Goal: Check status

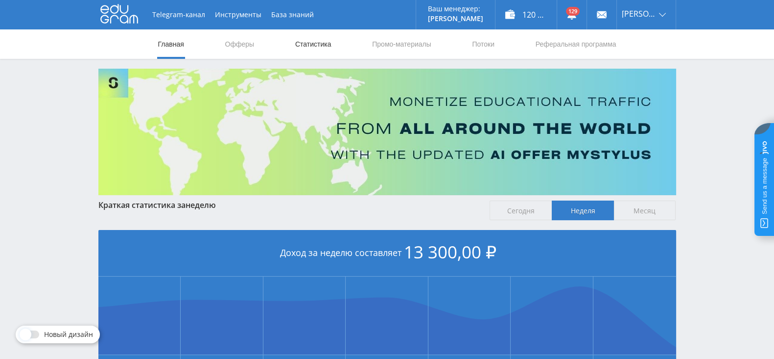
click at [324, 48] on link "Статистика" at bounding box center [313, 43] width 38 height 29
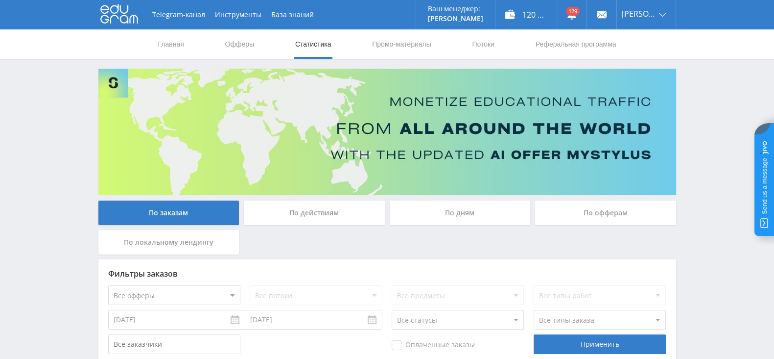
click at [360, 207] on div "По действиям" at bounding box center [314, 212] width 141 height 24
click at [0, 0] on input "По действиям" at bounding box center [0, 0] width 0 height 0
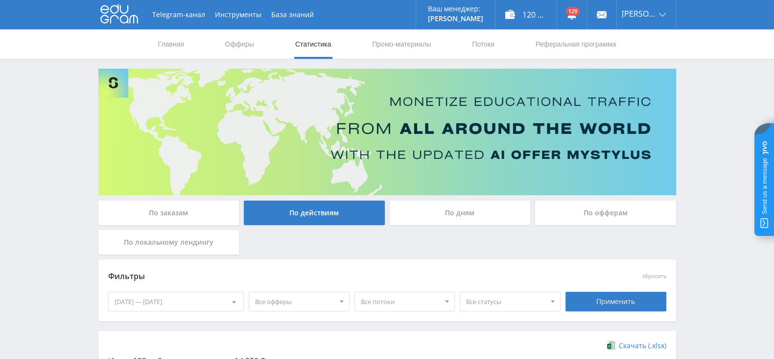
scroll to position [122, 0]
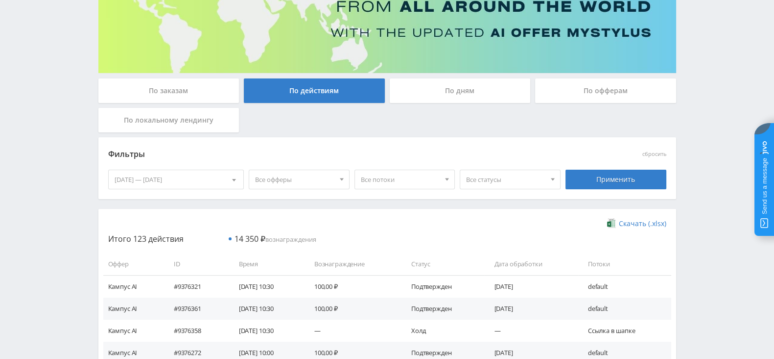
click at [438, 100] on div "По дням" at bounding box center [460, 90] width 141 height 24
click at [0, 0] on input "По дням" at bounding box center [0, 0] width 0 height 0
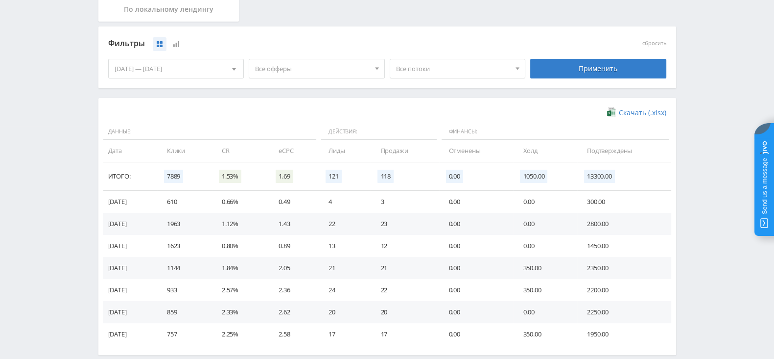
scroll to position [244, 0]
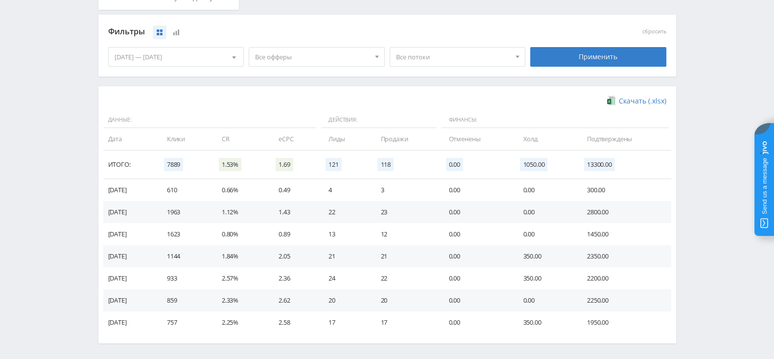
click at [195, 61] on div "[DATE] — [DATE]" at bounding box center [176, 57] width 135 height 19
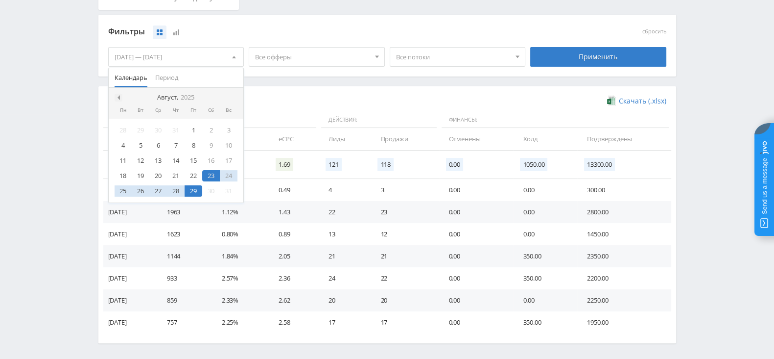
click at [116, 97] on span at bounding box center [117, 97] width 5 height 5
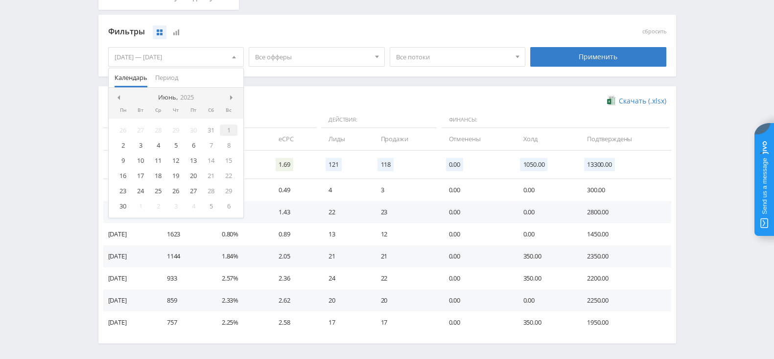
click at [229, 126] on div "1" at bounding box center [229, 129] width 18 height 11
click at [233, 94] on div at bounding box center [234, 98] width 8 height 8
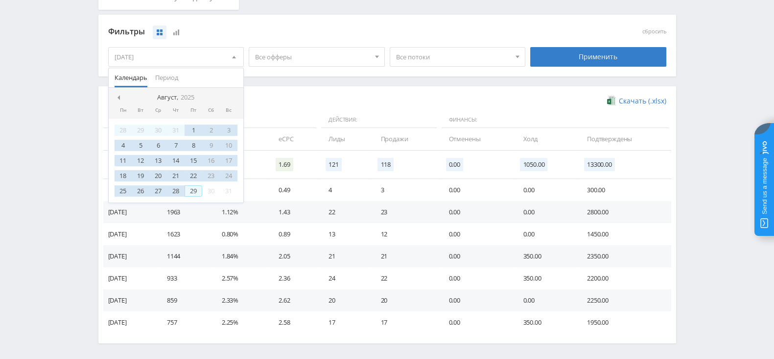
click at [194, 187] on div "29" at bounding box center [194, 190] width 18 height 11
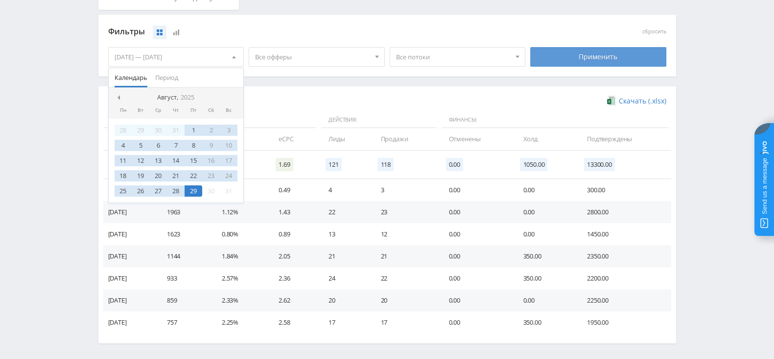
click at [555, 60] on div "Применить" at bounding box center [598, 57] width 136 height 20
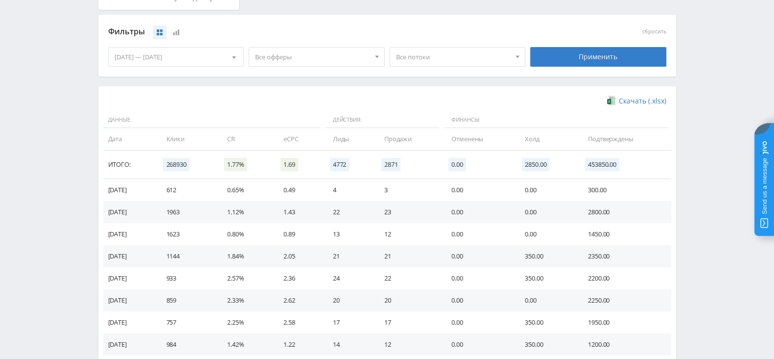
click at [297, 60] on span "Все офферы" at bounding box center [312, 57] width 115 height 19
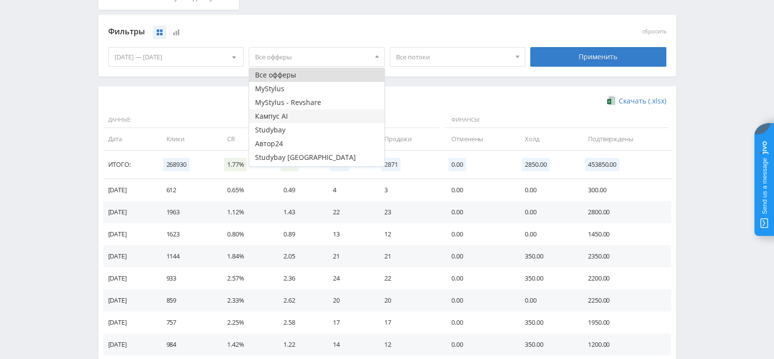
click at [287, 119] on button "Кампус AI" at bounding box center [316, 116] width 135 height 14
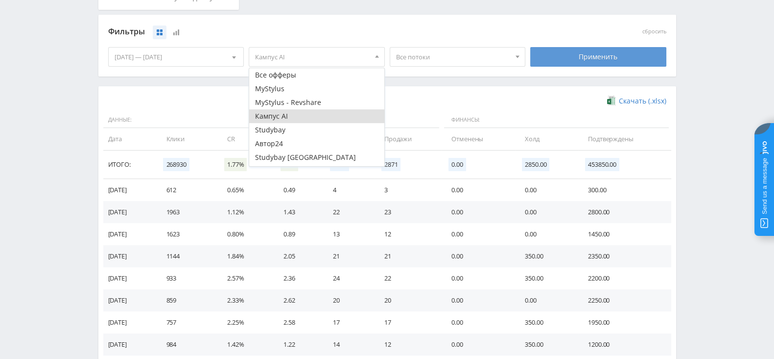
click at [624, 57] on div "Применить" at bounding box center [598, 57] width 136 height 20
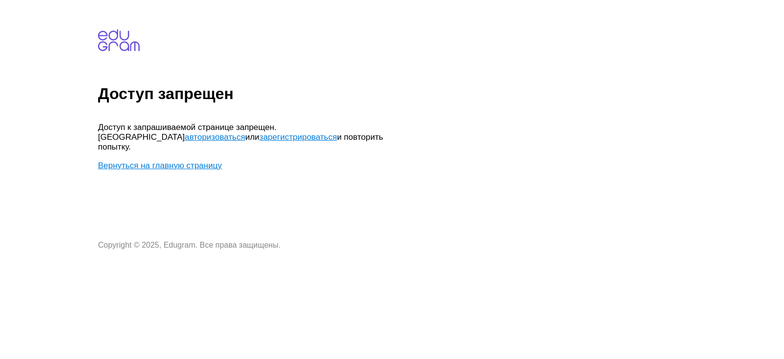
click at [245, 132] on link "авторизоваться" at bounding box center [215, 136] width 60 height 9
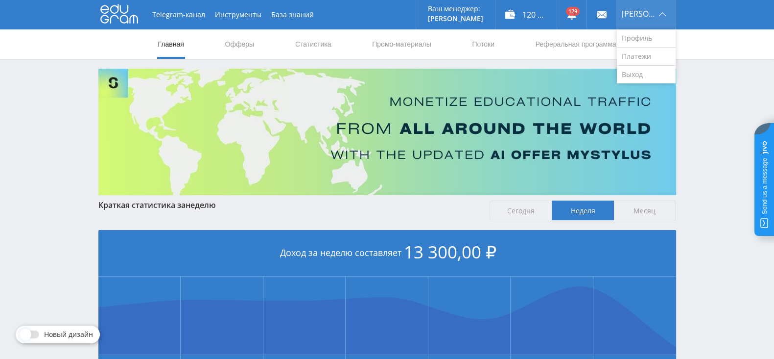
click at [641, 13] on span "[PERSON_NAME]" at bounding box center [639, 14] width 34 height 8
click at [641, 71] on link "Выход" at bounding box center [646, 75] width 59 height 18
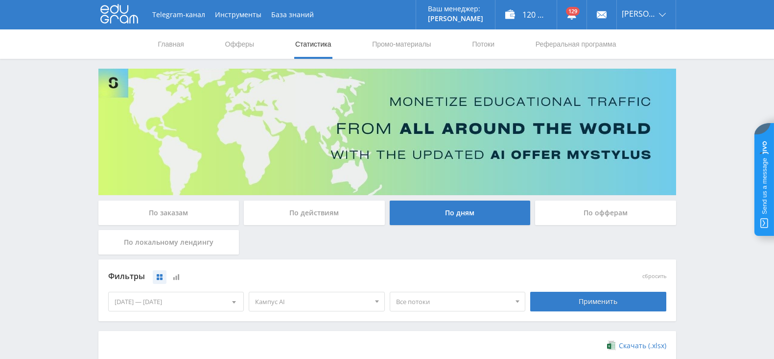
scroll to position [244, 0]
